Goal: Information Seeking & Learning: Learn about a topic

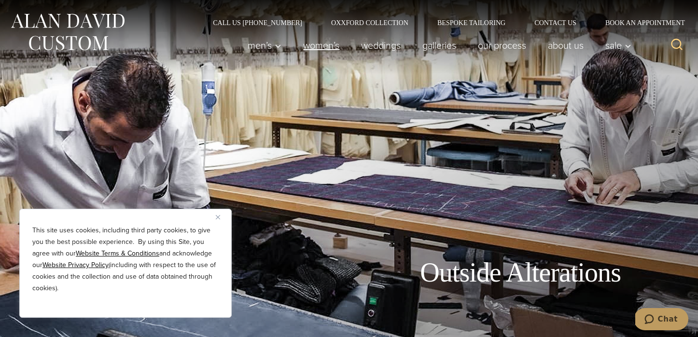
click at [325, 45] on link "Women’s" at bounding box center [321, 45] width 58 height 19
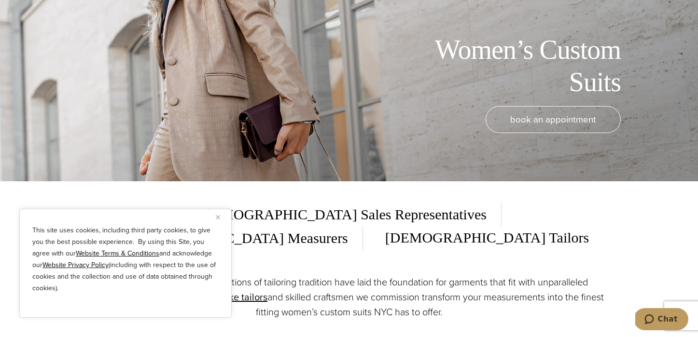
scroll to position [155, 0]
click at [216, 222] on div "This site uses cookies, including third party cookies, to give you the best pos…" at bounding box center [125, 263] width 212 height 109
click at [221, 212] on button "Close" at bounding box center [222, 217] width 12 height 12
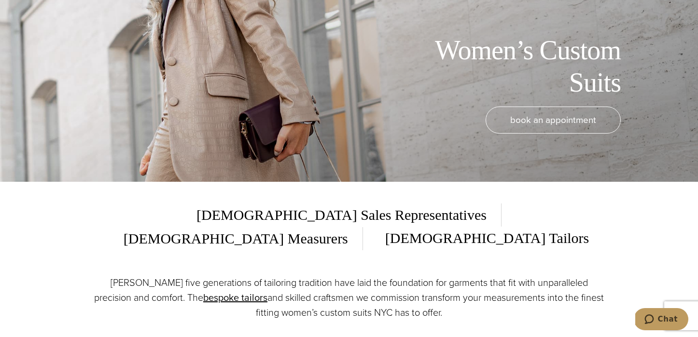
click at [363, 227] on span "[DEMOGRAPHIC_DATA] Measurers" at bounding box center [236, 238] width 254 height 23
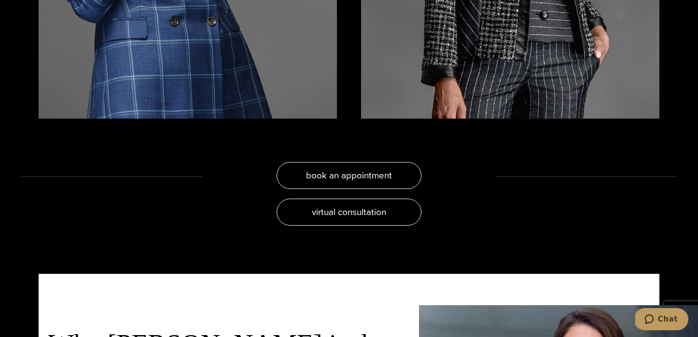
scroll to position [0, 0]
